Goal: Task Accomplishment & Management: Manage account settings

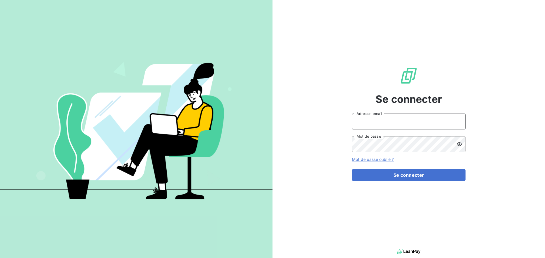
click at [370, 123] on input "Adresse email" at bounding box center [408, 122] width 113 height 16
type input "[PERSON_NAME][EMAIL_ADDRESS][DOMAIN_NAME]"
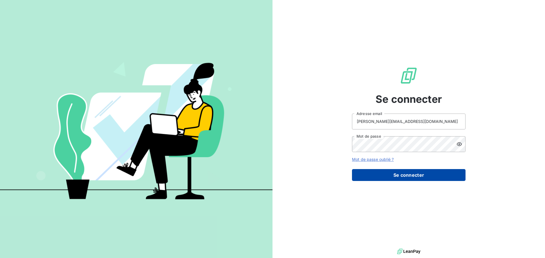
drag, startPoint x: 403, startPoint y: 176, endPoint x: 396, endPoint y: 176, distance: 6.8
click at [403, 176] on button "Se connecter" at bounding box center [408, 175] width 113 height 12
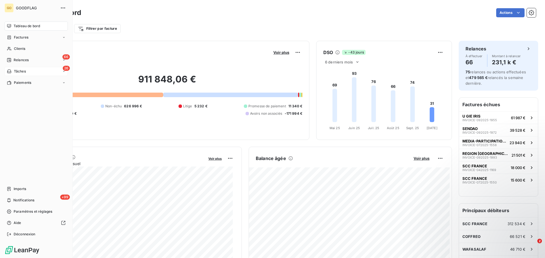
click at [21, 71] on span "Tâches" at bounding box center [20, 71] width 12 height 5
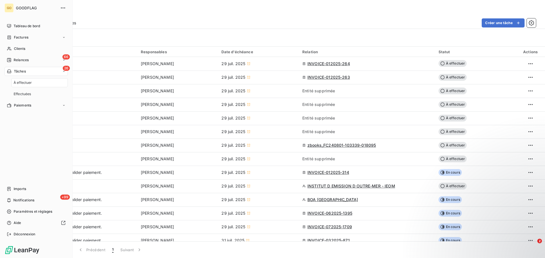
click at [23, 82] on span "À effectuer" at bounding box center [23, 82] width 18 height 5
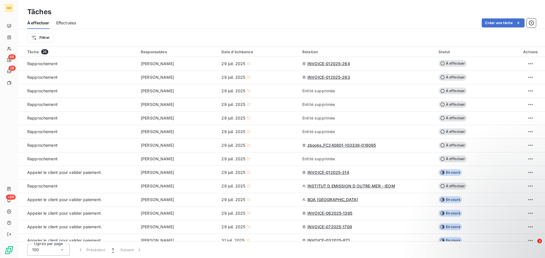
click at [42, 32] on div "Filtrer" at bounding box center [279, 37] width 504 height 11
click at [42, 36] on html "GO 66 26 +99 Tâches À effectuer Effectuées Créer une tâche Filtrer Tâche 26 Res…" at bounding box center [272, 129] width 545 height 258
click at [59, 51] on input "Rechercher et sélectionner" at bounding box center [69, 53] width 72 height 12
click at [55, 80] on div "Responsables" at bounding box center [69, 79] width 79 height 9
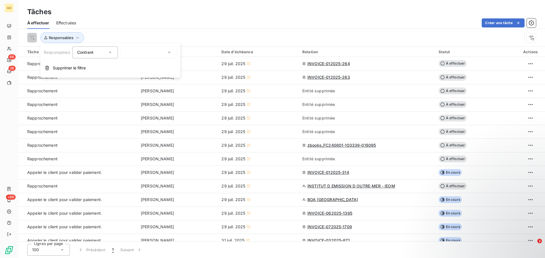
click at [95, 50] on div "Contient in" at bounding box center [92, 53] width 30 height 8
click at [56, 50] on span "Responsables" at bounding box center [57, 52] width 26 height 5
click at [163, 52] on div at bounding box center [148, 53] width 57 height 12
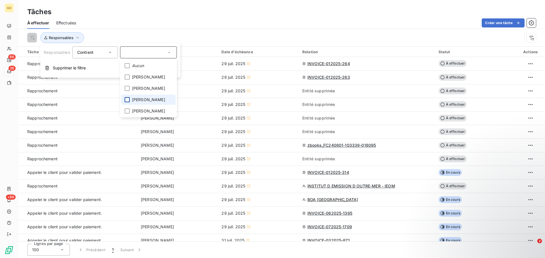
click at [128, 102] on div at bounding box center [127, 99] width 5 height 5
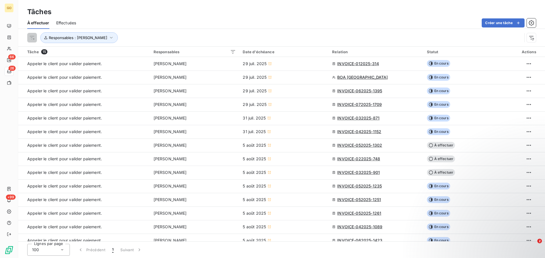
click at [213, 32] on div "Responsables : [PERSON_NAME]" at bounding box center [281, 38] width 508 height 18
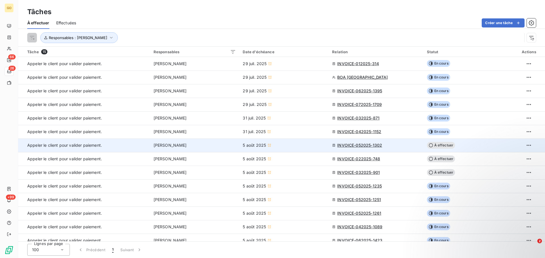
click at [360, 146] on span "INVOICE-052025-1302" at bounding box center [359, 146] width 45 height 6
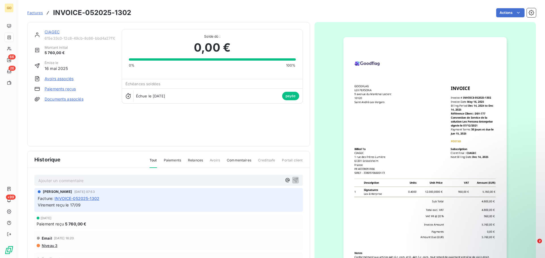
click at [512, 12] on html "GO 66 26 +99 Factures INVOICE-052025-1302 Actions CIAGEC 615e33c0-12c8-49cb-8c6…" at bounding box center [272, 129] width 545 height 258
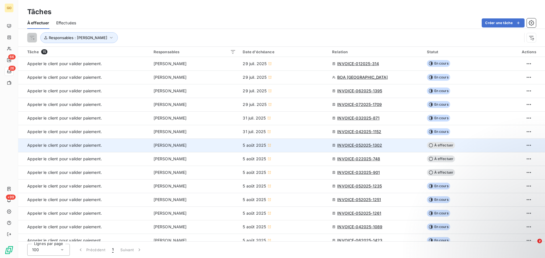
click at [436, 145] on span "À effectuer" at bounding box center [441, 145] width 28 height 7
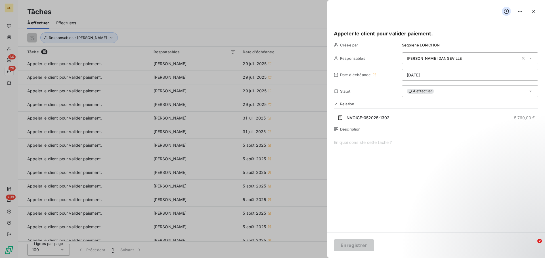
click at [444, 92] on div "À effectuer" at bounding box center [470, 91] width 136 height 12
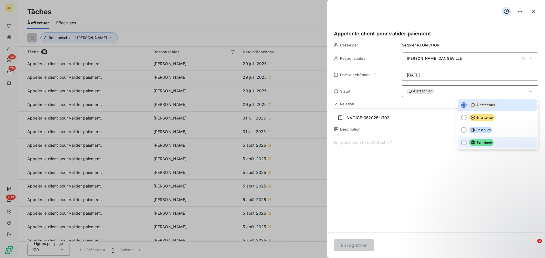
click at [461, 141] on div at bounding box center [464, 143] width 6 height 6
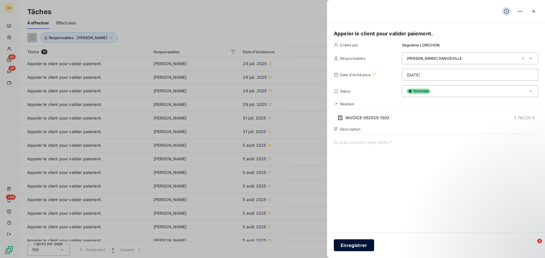
click at [358, 245] on button "Enregistrer" at bounding box center [354, 246] width 40 height 12
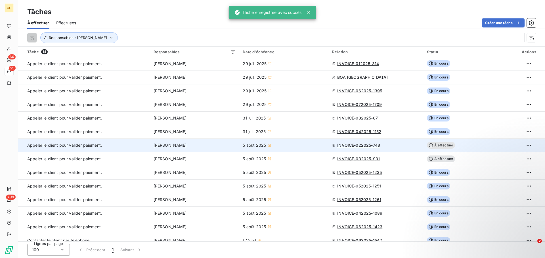
click at [379, 145] on span "INVOICE-022025-748" at bounding box center [358, 146] width 43 height 6
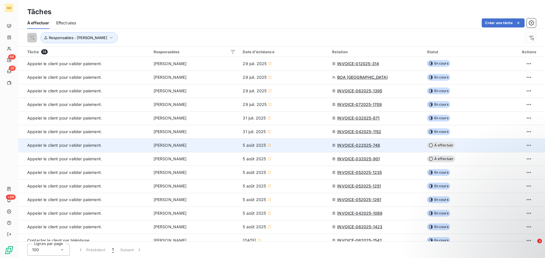
click at [434, 146] on span "À effectuer" at bounding box center [441, 145] width 28 height 7
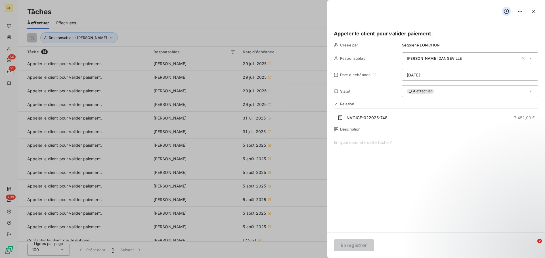
click at [408, 92] on icon at bounding box center [409, 91] width 3 height 3
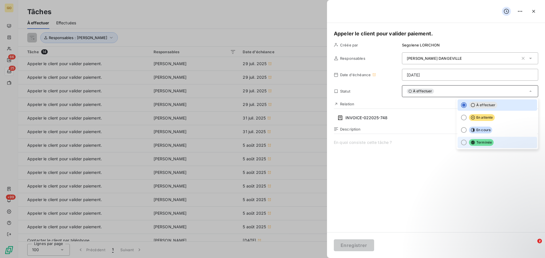
click at [461, 144] on div at bounding box center [464, 143] width 6 height 6
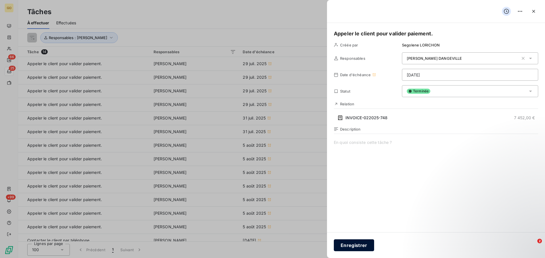
click at [353, 246] on button "Enregistrer" at bounding box center [354, 246] width 40 height 12
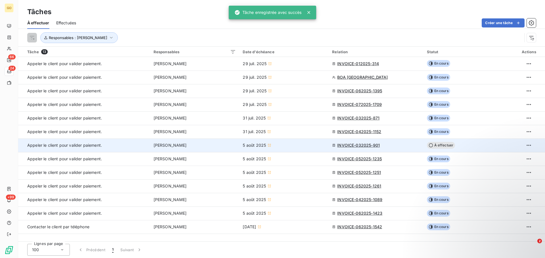
click at [431, 145] on icon at bounding box center [431, 145] width 4 height 4
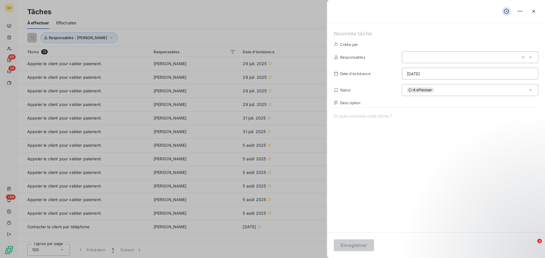
type input "[DATE]"
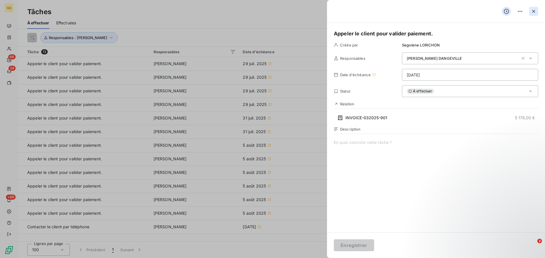
click at [534, 12] on icon "button" at bounding box center [534, 12] width 6 height 6
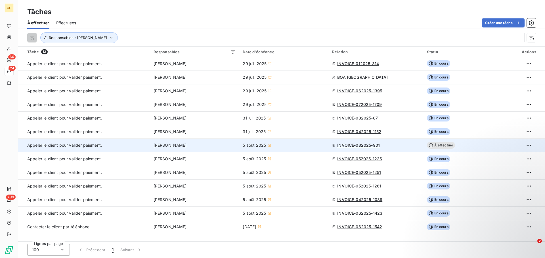
click at [369, 144] on span "INVOICE-032025-901" at bounding box center [358, 146] width 43 height 6
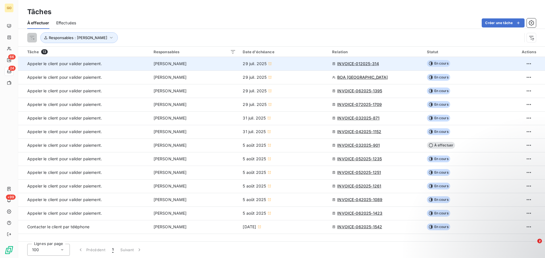
click at [364, 61] on span "INVOICE-012025-314" at bounding box center [358, 64] width 42 height 6
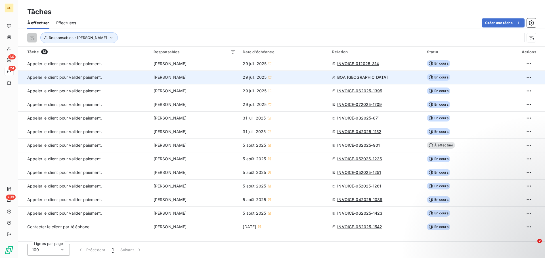
click at [361, 75] on span "BOA [GEOGRAPHIC_DATA]" at bounding box center [362, 78] width 50 height 6
type input "[DATE]"
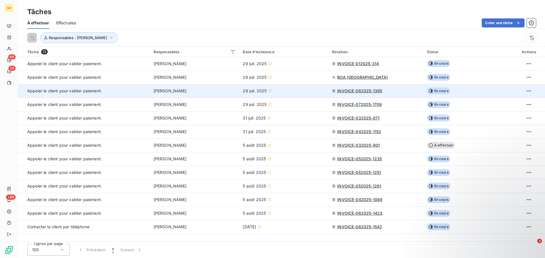
click at [345, 90] on span "INVOICE-062025-1395" at bounding box center [359, 91] width 45 height 6
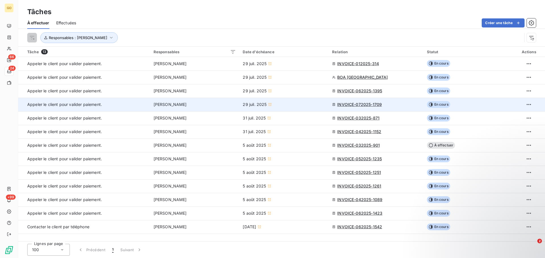
click at [377, 103] on span "INVOICE-072025-1709" at bounding box center [359, 105] width 45 height 6
click at [438, 104] on span "En cours" at bounding box center [438, 104] width 23 height 7
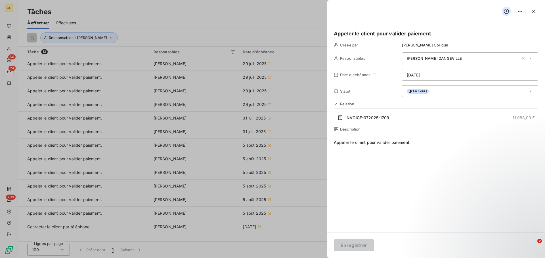
click at [408, 90] on icon at bounding box center [409, 91] width 3 height 3
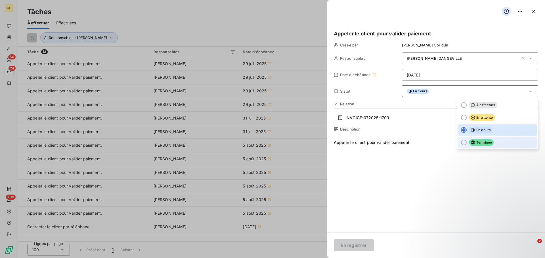
click at [461, 142] on div at bounding box center [464, 143] width 6 height 6
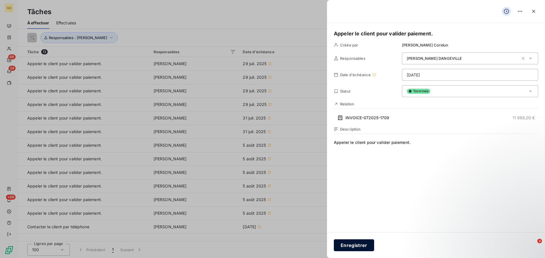
click at [355, 246] on button "Enregistrer" at bounding box center [354, 246] width 40 height 12
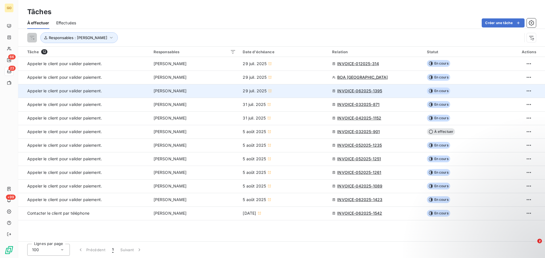
click at [374, 89] on span "INVOICE-062025-1395" at bounding box center [359, 91] width 45 height 6
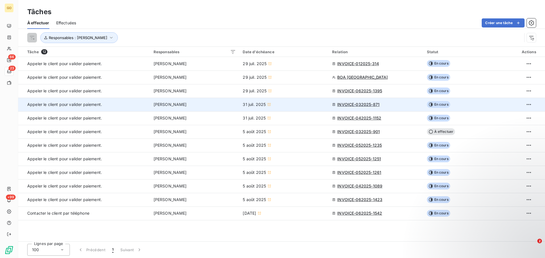
click at [360, 105] on span "INVOICE-032025-871" at bounding box center [358, 105] width 42 height 6
click at [440, 104] on span "En cours" at bounding box center [438, 104] width 23 height 7
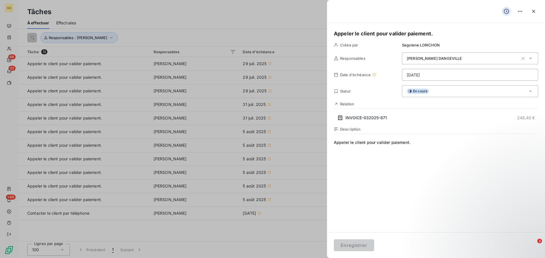
click at [411, 90] on span "En cours" at bounding box center [418, 91] width 22 height 5
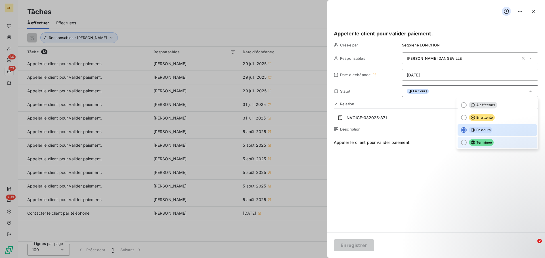
click at [461, 144] on div at bounding box center [464, 143] width 6 height 6
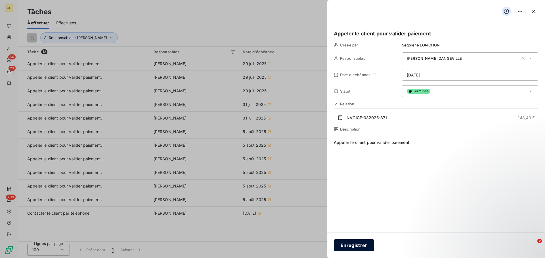
click at [357, 243] on button "Enregistrer" at bounding box center [354, 246] width 40 height 12
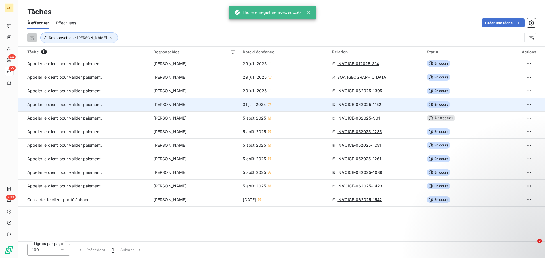
click at [377, 104] on span "INVOICE-042025-1152" at bounding box center [359, 105] width 44 height 6
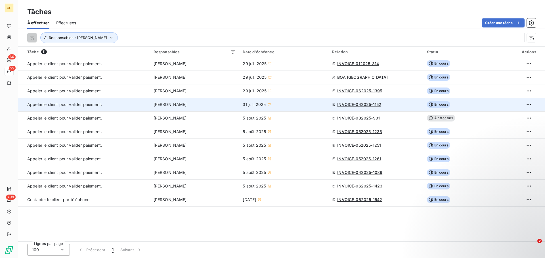
click at [376, 101] on td "INVOICE-042025-1152" at bounding box center [376, 105] width 94 height 14
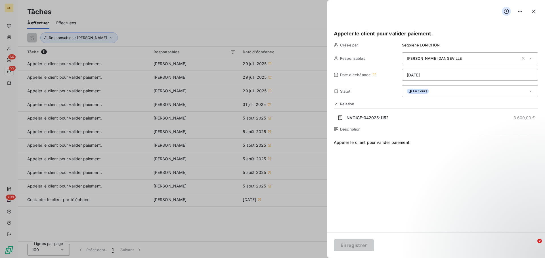
click at [420, 91] on span "En cours" at bounding box center [418, 91] width 22 height 5
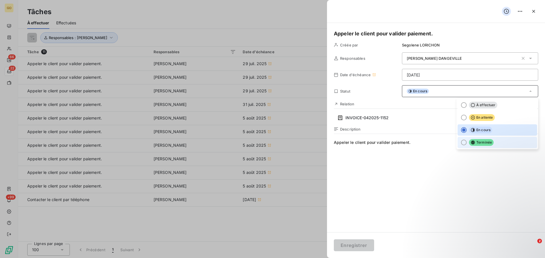
click at [461, 144] on div at bounding box center [464, 143] width 6 height 6
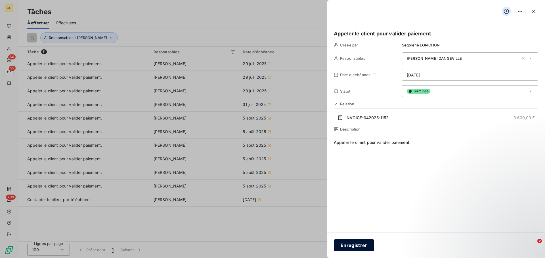
click at [360, 247] on button "Enregistrer" at bounding box center [354, 246] width 40 height 12
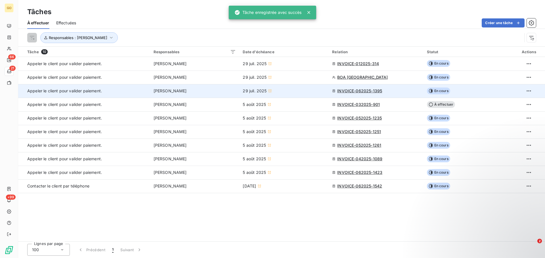
click at [380, 89] on span "INVOICE-062025-1395" at bounding box center [359, 91] width 45 height 6
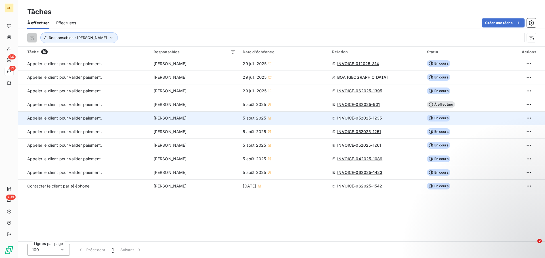
click at [371, 119] on span "INVOICE-052025-1235" at bounding box center [359, 118] width 45 height 6
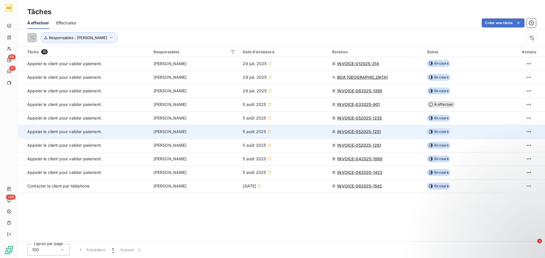
click at [366, 131] on span "INVOICE-052025-1251" at bounding box center [359, 132] width 44 height 6
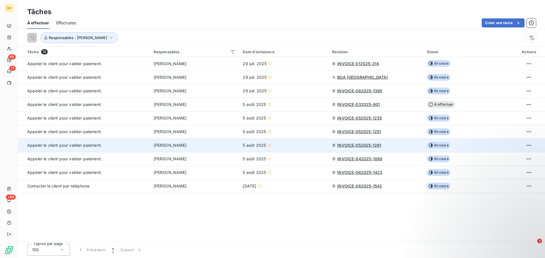
click at [362, 146] on span "INVOICE-052025-1261" at bounding box center [359, 146] width 44 height 6
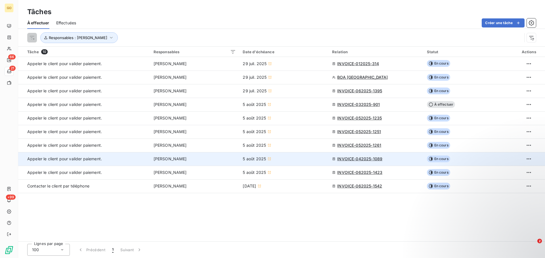
click at [378, 161] on span "INVOICE-042025-1089" at bounding box center [359, 159] width 45 height 6
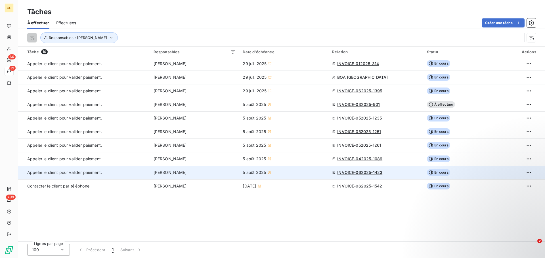
click at [380, 174] on span "INVOICE-062025-1423" at bounding box center [359, 173] width 45 height 6
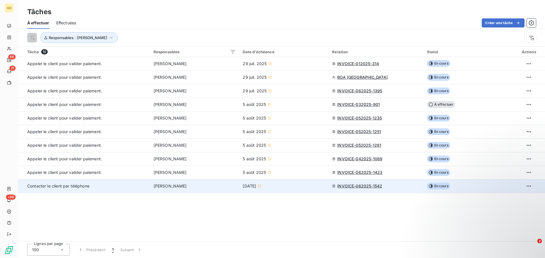
click at [368, 184] on span "INVOICE-062025-1542" at bounding box center [359, 187] width 45 height 6
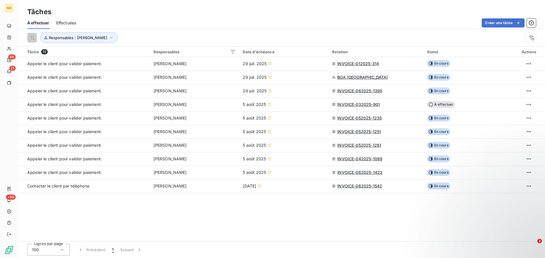
click at [74, 22] on span "Effectuées" at bounding box center [66, 23] width 20 height 6
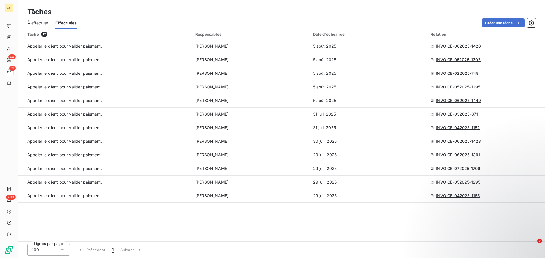
click at [40, 24] on span "À effectuer" at bounding box center [37, 23] width 21 height 6
